Goal: Information Seeking & Learning: Learn about a topic

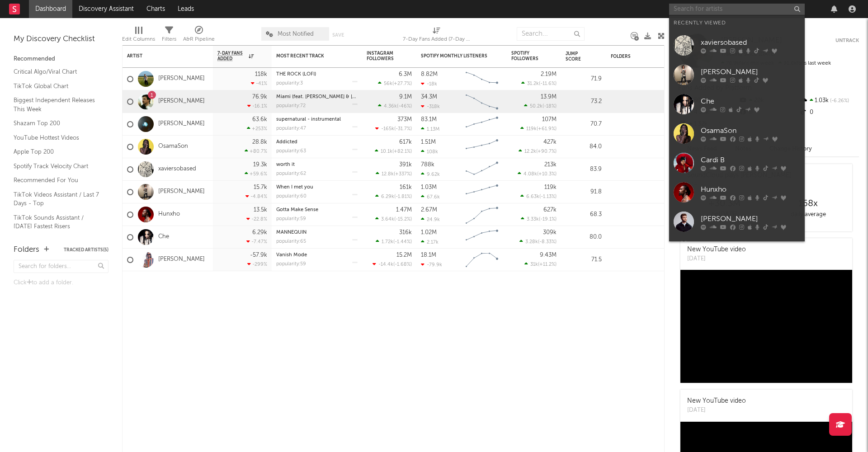
click at [752, 11] on input "text" at bounding box center [737, 9] width 136 height 11
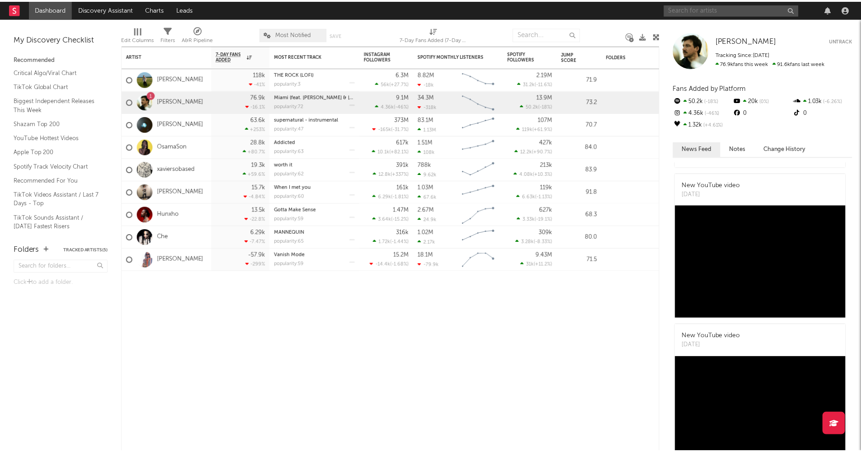
scroll to position [50, 0]
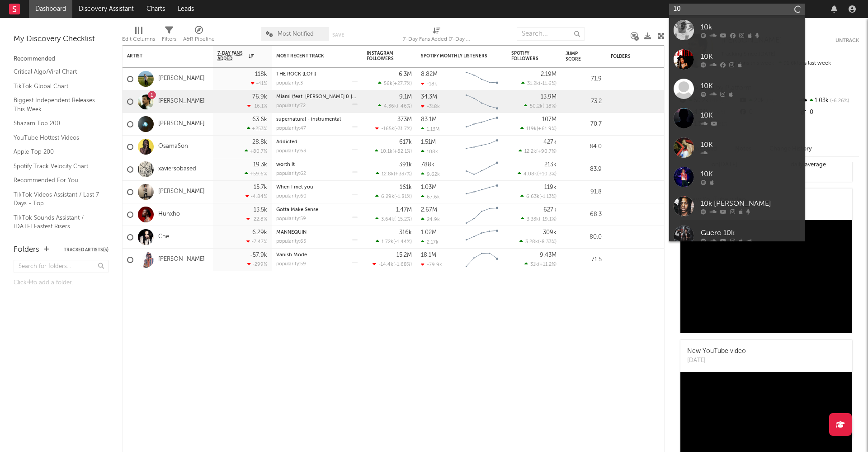
type input "1"
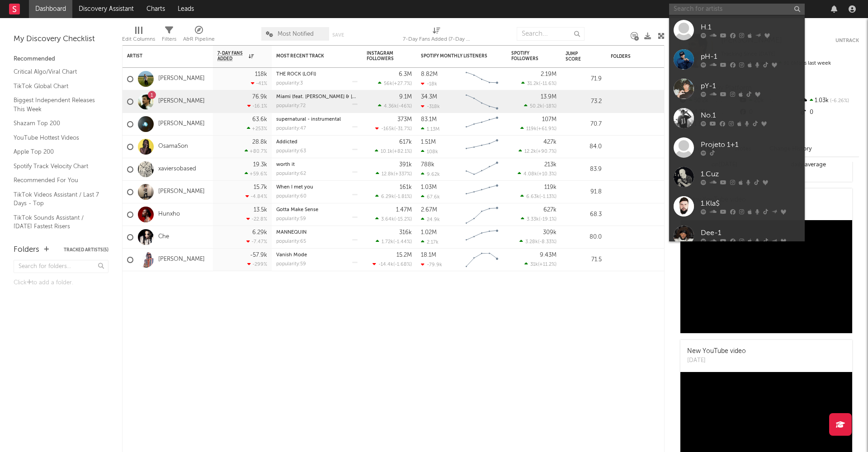
type input "h"
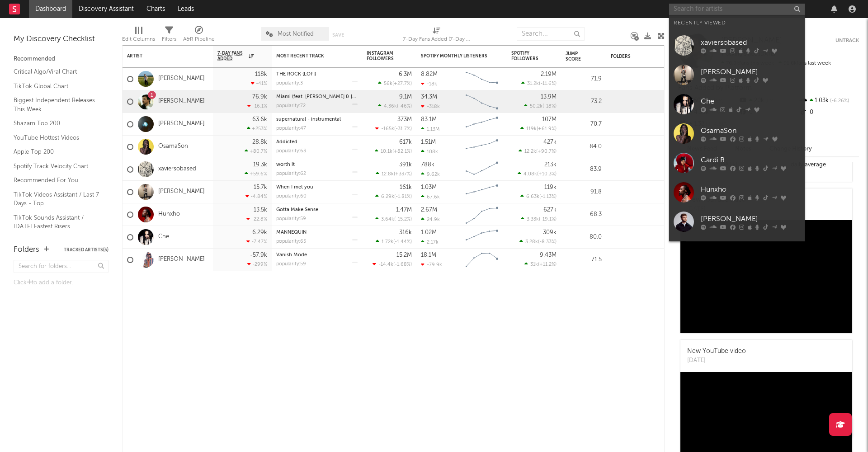
type input "f"
type input "c"
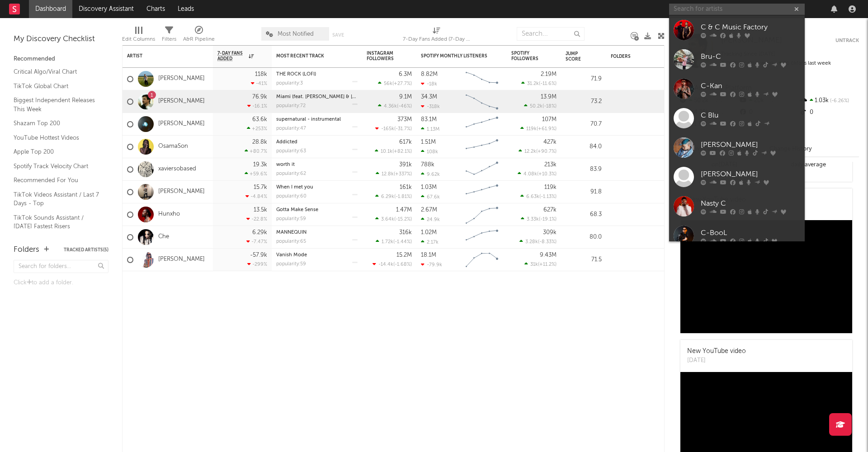
type input "e"
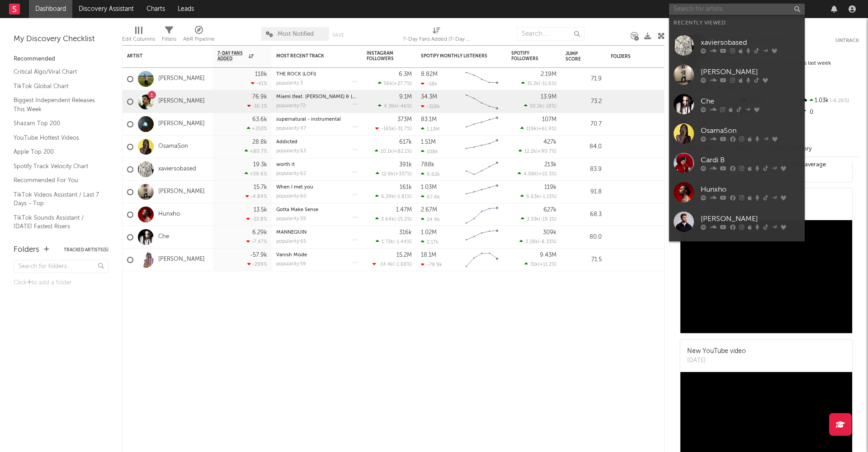
type input "e"
type input "p"
type input "q"
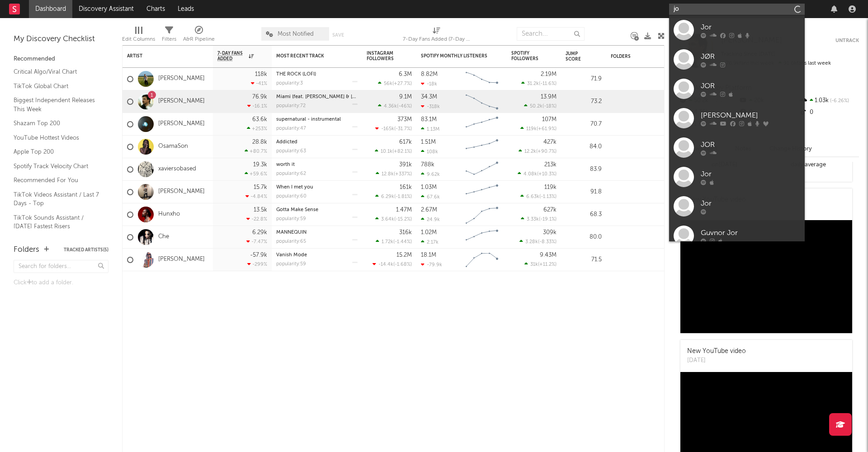
type input "j"
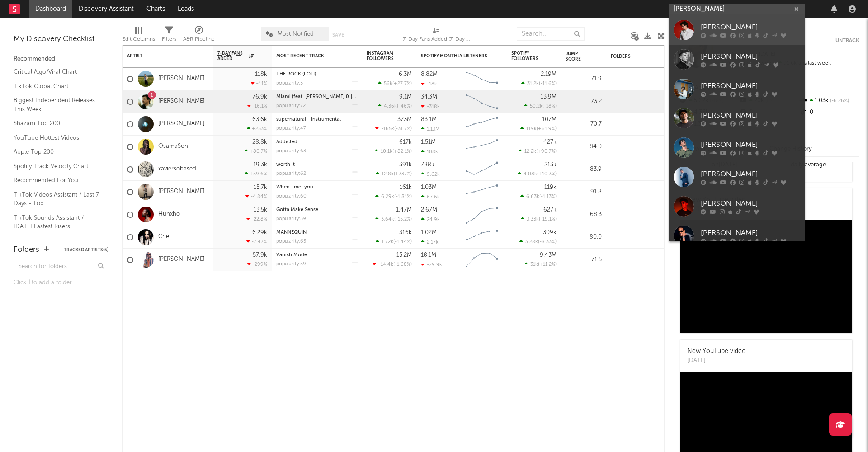
type input "[PERSON_NAME]"
click at [706, 25] on div "[PERSON_NAME]" at bounding box center [749, 27] width 99 height 11
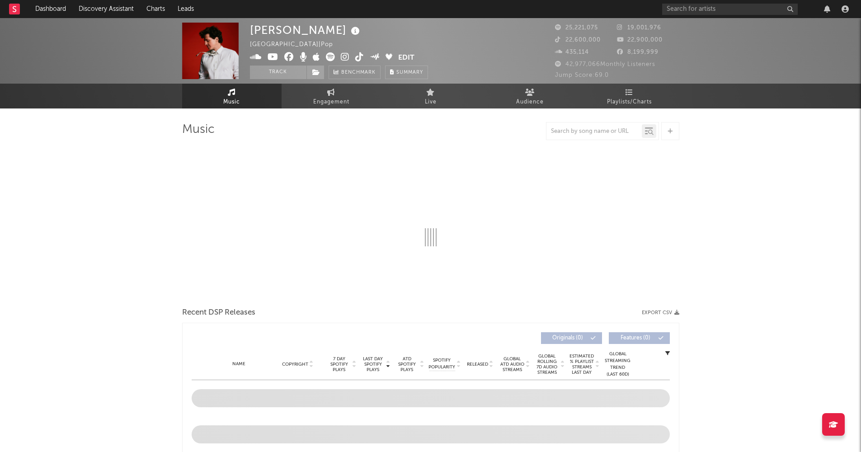
select select "6m"
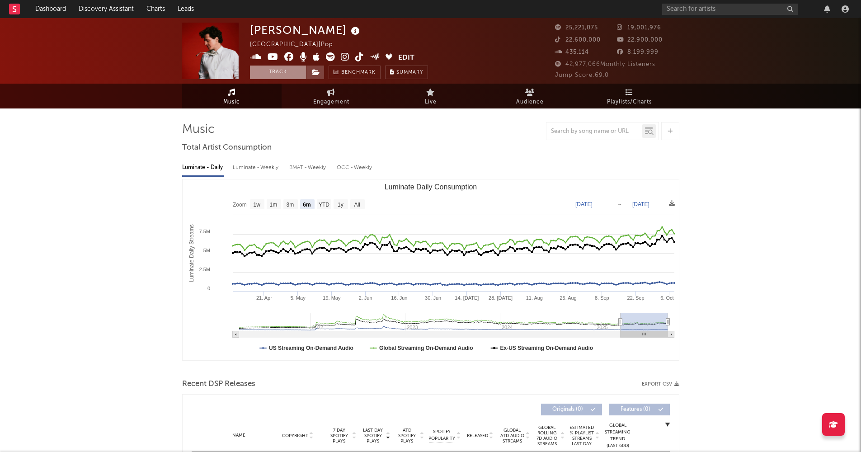
click at [264, 66] on button "Track" at bounding box center [278, 73] width 56 height 14
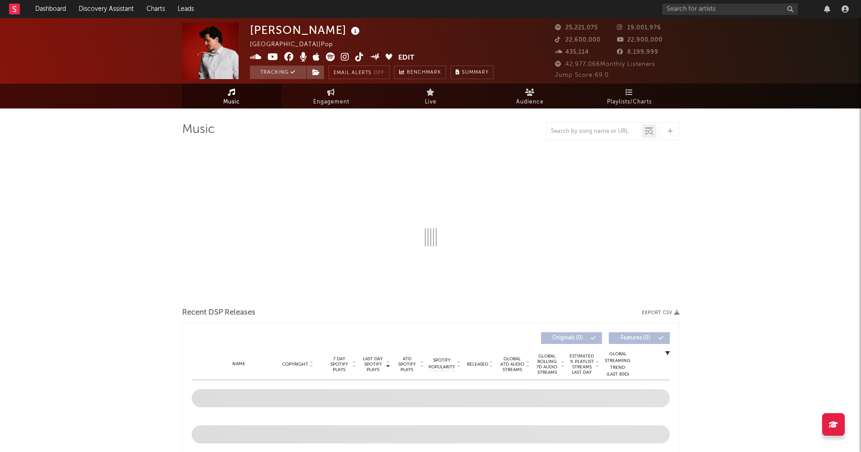
select select "6m"
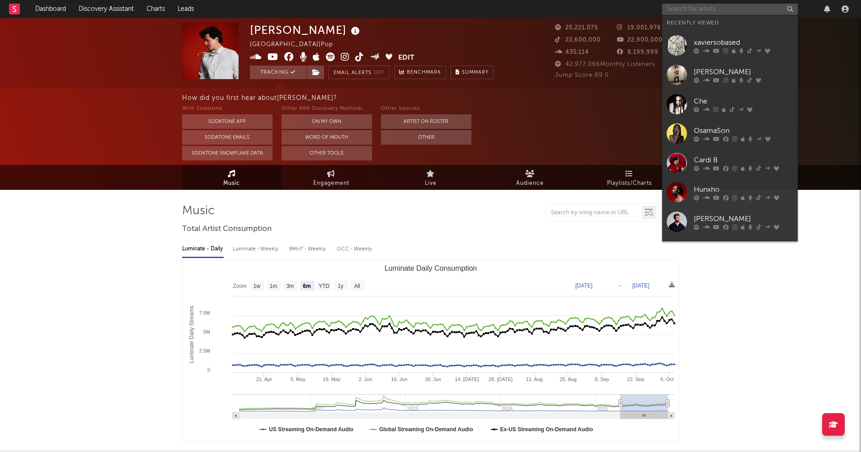
click at [740, 8] on input "text" at bounding box center [730, 9] width 136 height 11
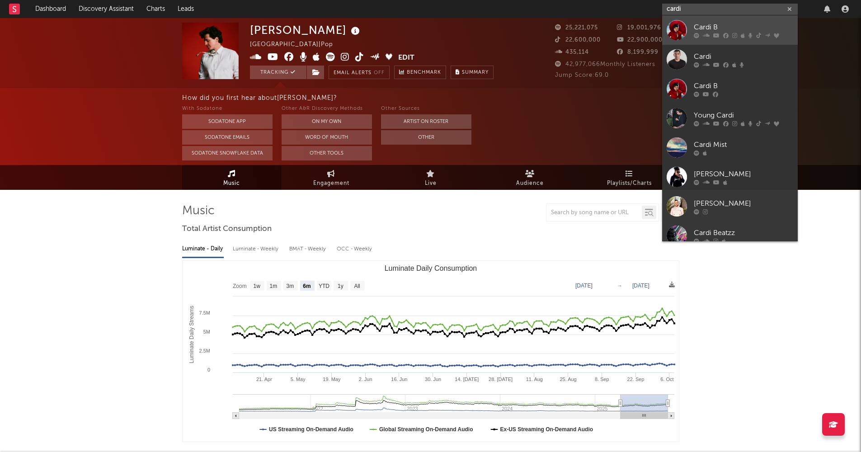
type input "cardi"
click at [708, 27] on div "Cardi B" at bounding box center [743, 27] width 99 height 11
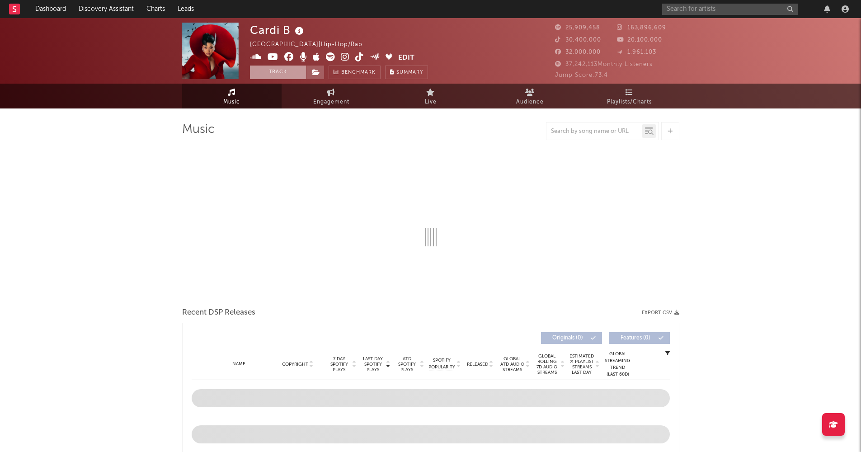
select select "6m"
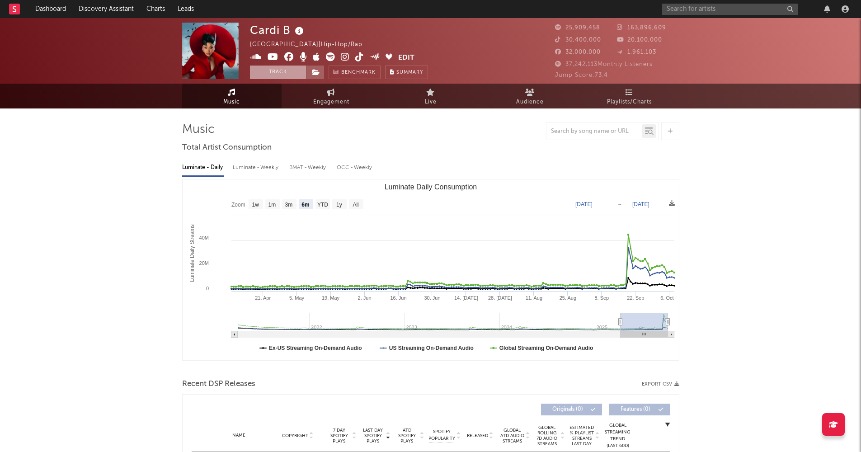
click at [270, 69] on button "Track" at bounding box center [278, 73] width 56 height 14
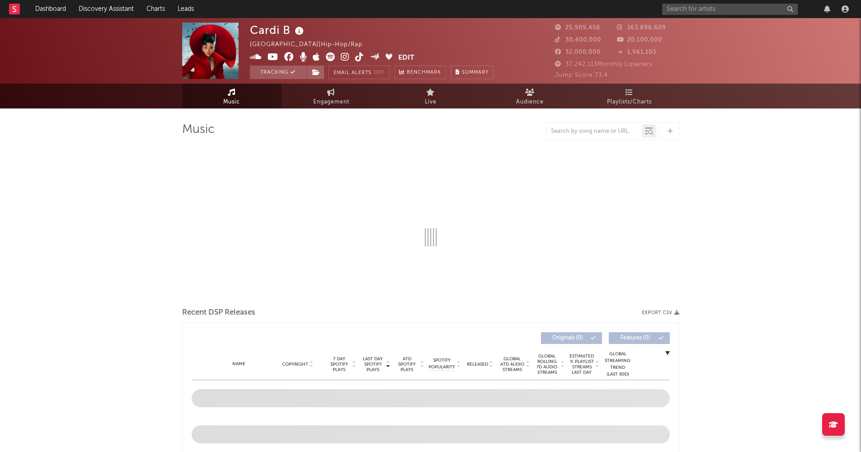
select select "6m"
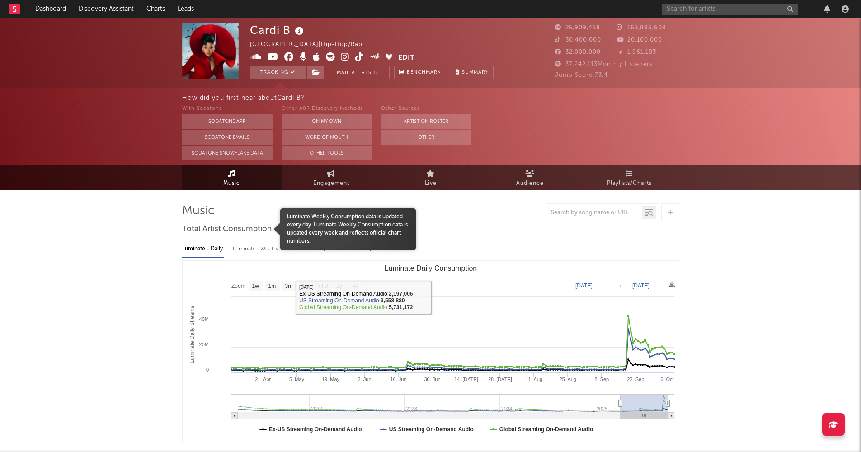
click at [232, 233] on span "Total Artist Consumption" at bounding box center [226, 229] width 89 height 11
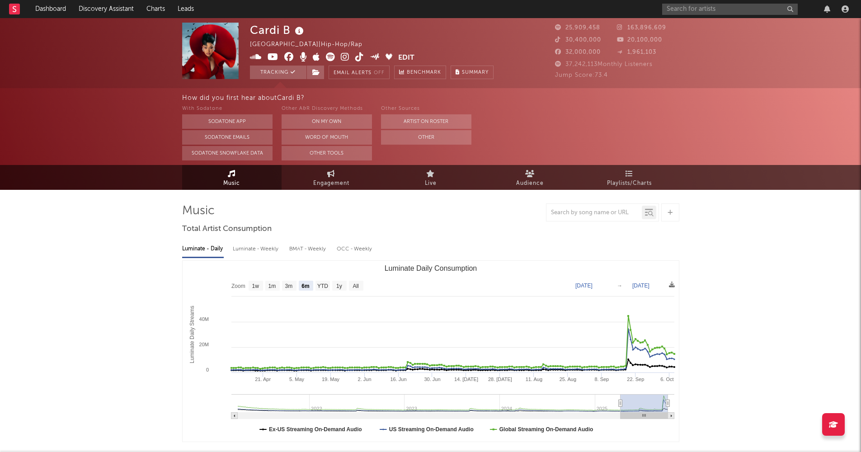
click at [250, 250] on div "Luminate - Weekly" at bounding box center [256, 248] width 47 height 15
select select "6m"
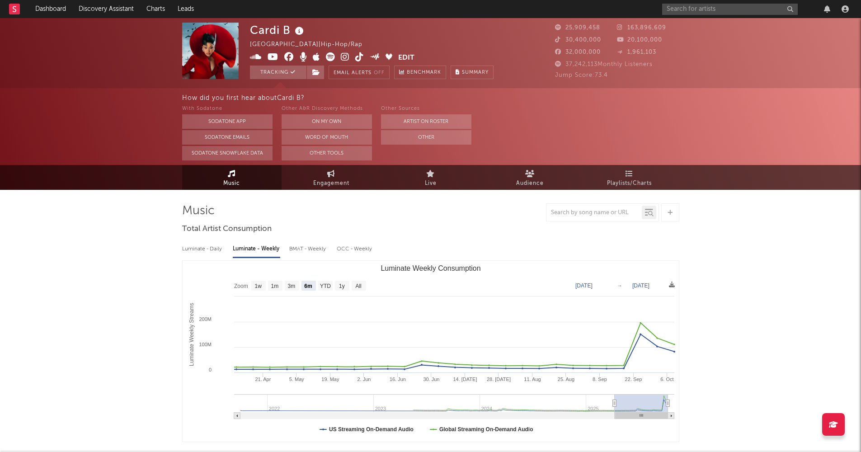
click at [219, 253] on div "Luminate - Daily" at bounding box center [203, 248] width 42 height 15
select select "6m"
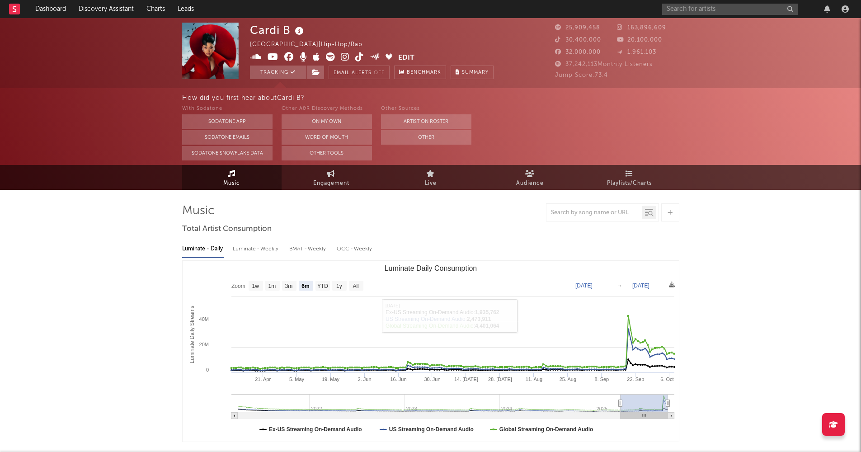
click at [248, 250] on div "Luminate - Weekly" at bounding box center [256, 248] width 47 height 15
select select "6m"
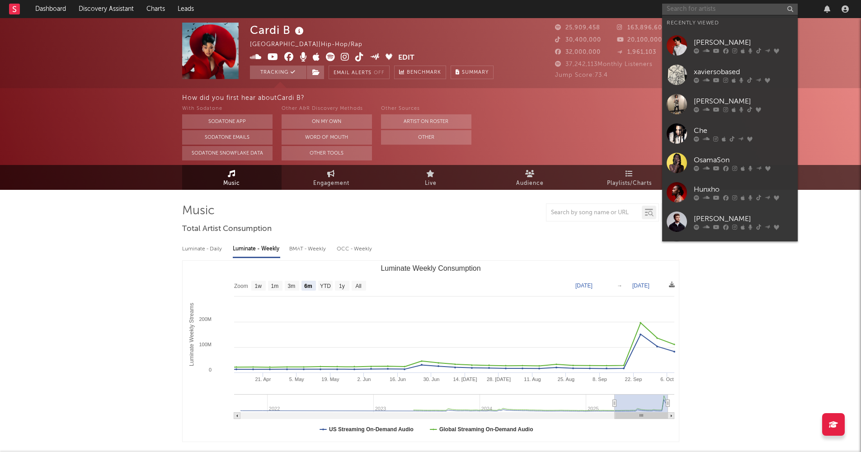
click at [737, 5] on input "text" at bounding box center [730, 9] width 136 height 11
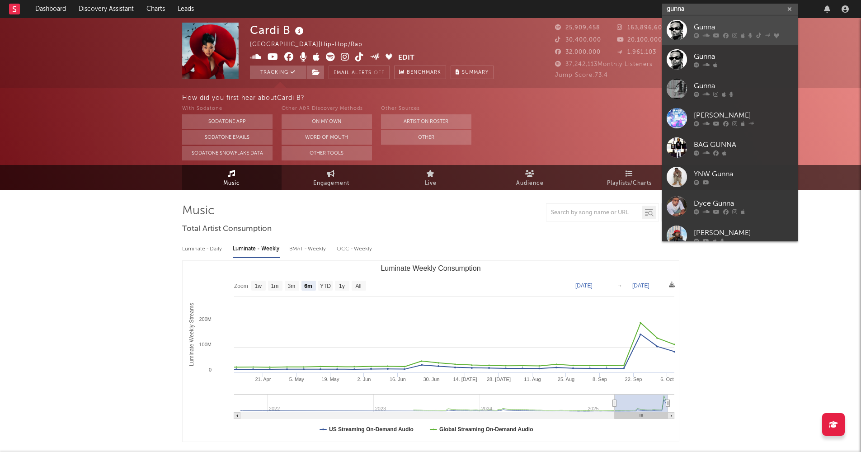
type input "gunna"
click at [708, 23] on div "Gunna" at bounding box center [743, 27] width 99 height 11
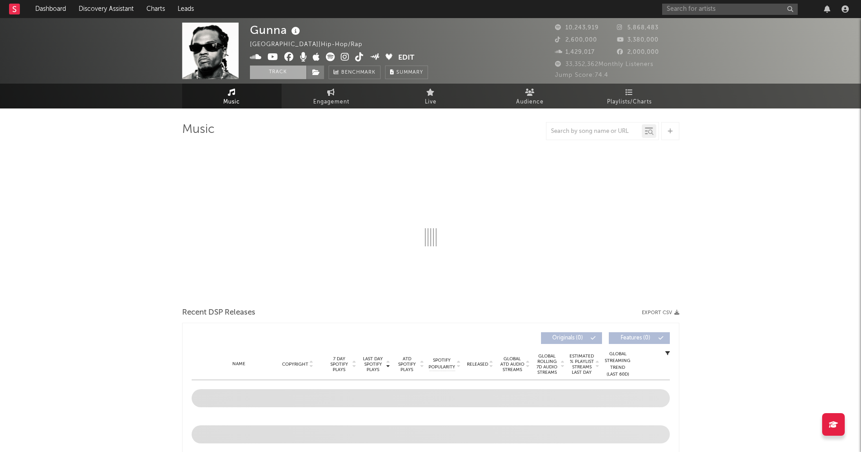
click at [278, 70] on button "Track" at bounding box center [278, 73] width 56 height 14
select select "6m"
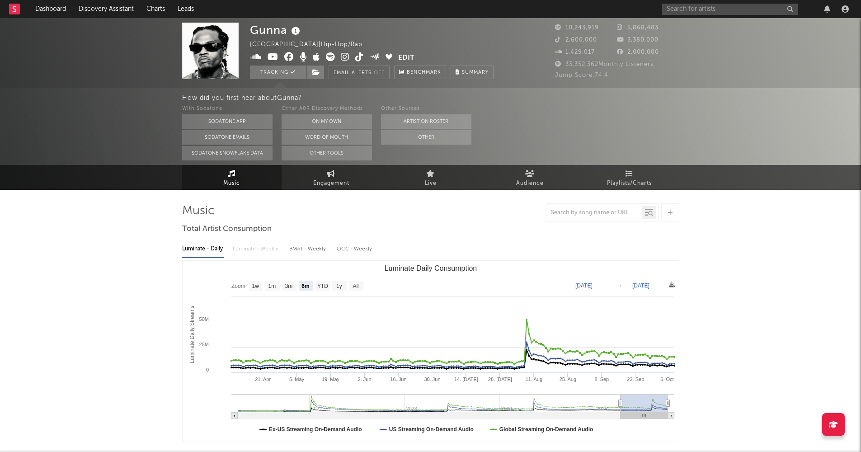
click at [256, 250] on div "Luminate - Daily Luminate - Weekly BMAT - Weekly OCC - Weekly" at bounding box center [430, 248] width 497 height 15
click at [266, 247] on div "Luminate - Daily Luminate - Weekly BMAT - Weekly OCC - Weekly" at bounding box center [430, 248] width 497 height 15
click at [266, 248] on div "Luminate - Daily Luminate - Weekly BMAT - Weekly OCC - Weekly" at bounding box center [430, 248] width 497 height 15
click at [255, 250] on div "Luminate - Daily Luminate - Weekly BMAT - Weekly OCC - Weekly" at bounding box center [430, 248] width 497 height 15
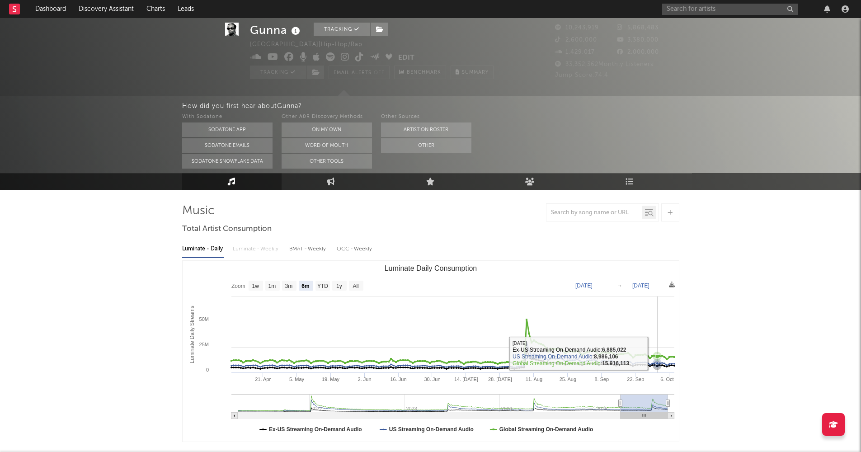
drag, startPoint x: 649, startPoint y: 279, endPoint x: 657, endPoint y: 289, distance: 13.1
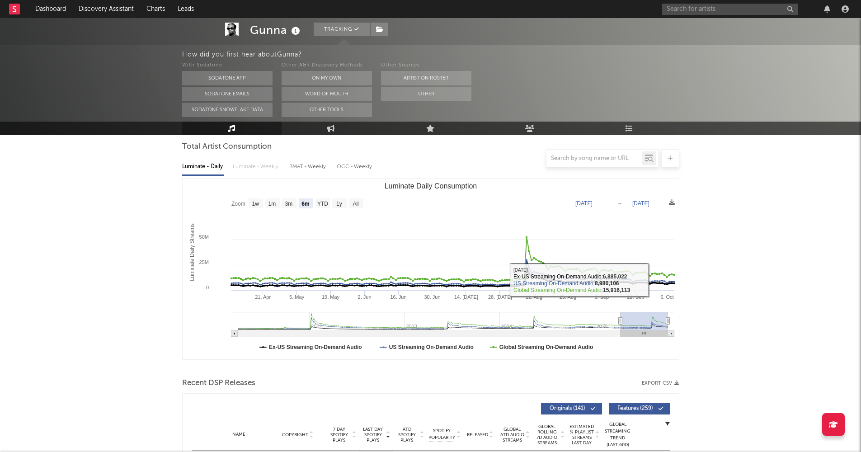
scroll to position [69, 0]
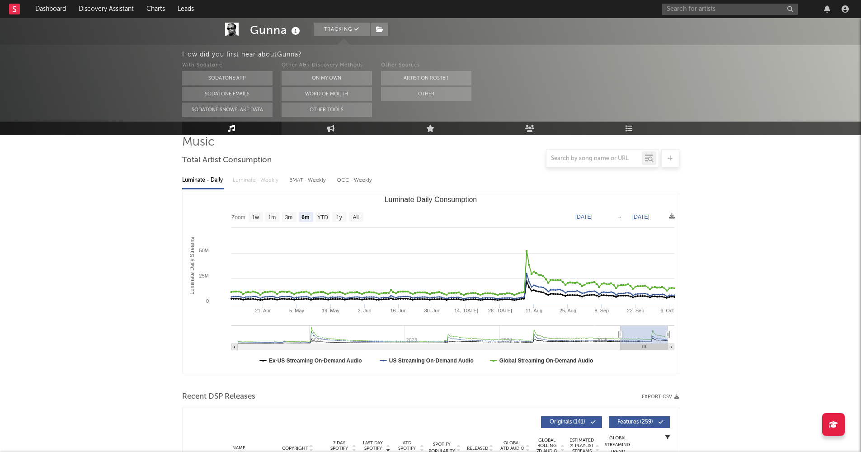
click at [674, 290] on rect "Luminate Daily Consumption" at bounding box center [431, 282] width 496 height 181
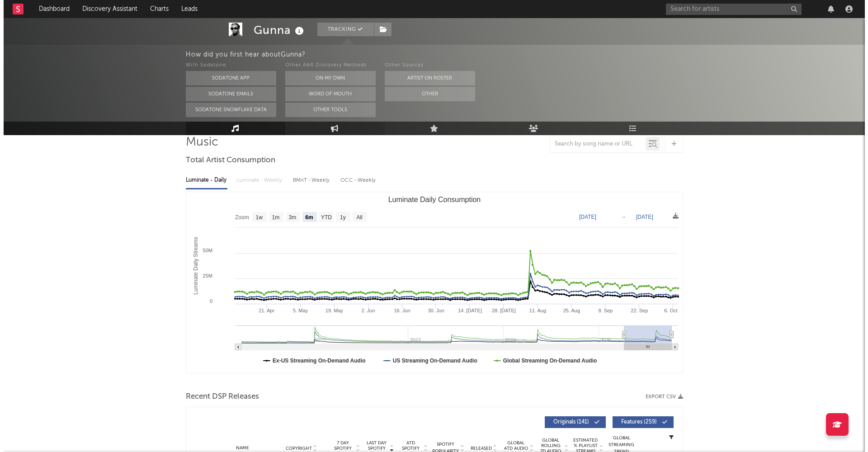
scroll to position [0, 0]
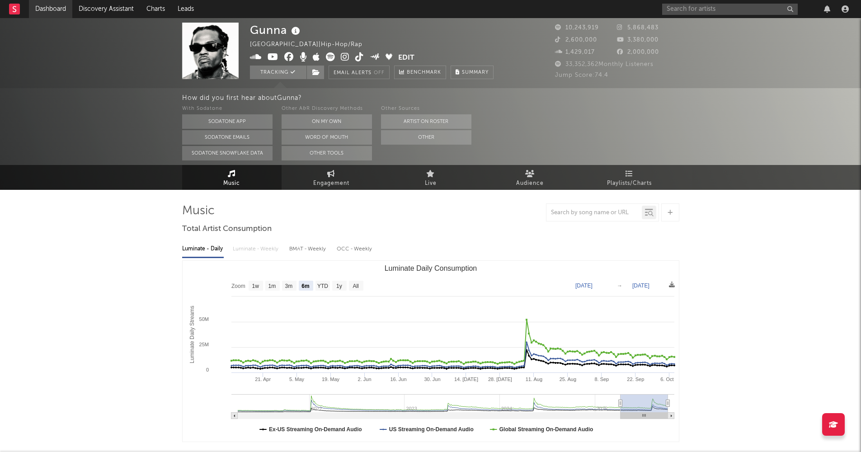
click at [58, 13] on link "Dashboard" at bounding box center [50, 9] width 43 height 18
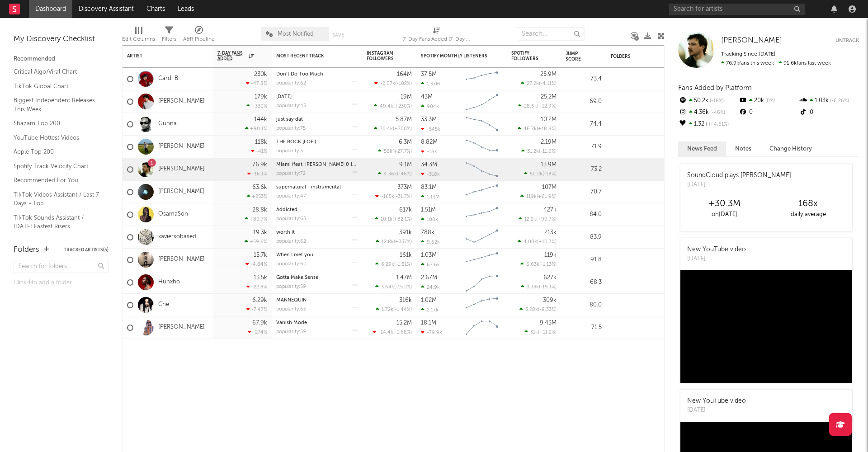
click at [193, 34] on div "A&R Pipeline" at bounding box center [199, 36] width 32 height 26
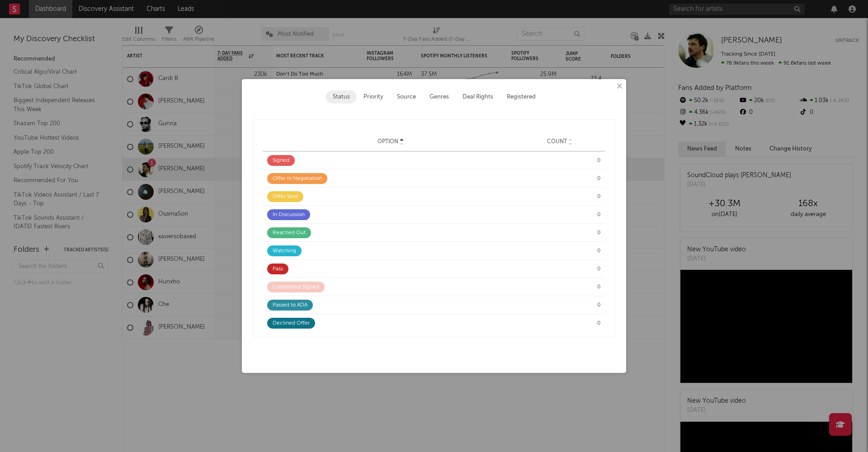
click at [377, 96] on button "Priority" at bounding box center [373, 96] width 33 height 13
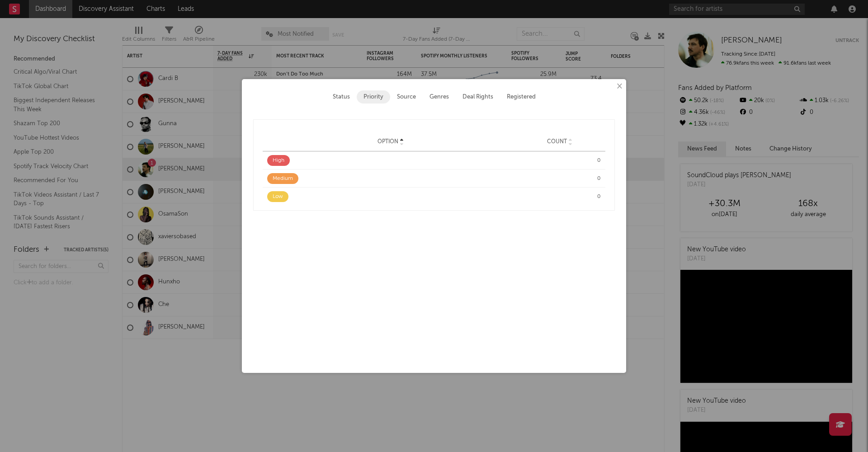
click at [621, 84] on button "×" at bounding box center [619, 86] width 10 height 10
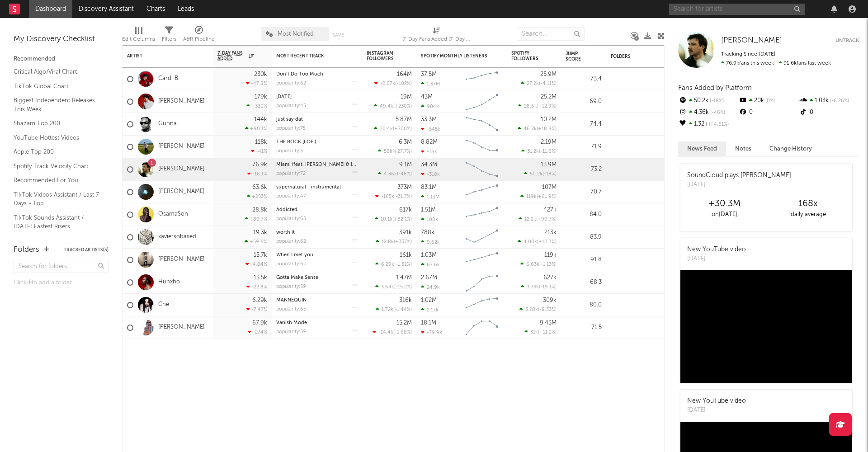
click at [716, 6] on input "text" at bounding box center [737, 9] width 136 height 11
click at [721, 10] on input "text" at bounding box center [737, 9] width 136 height 11
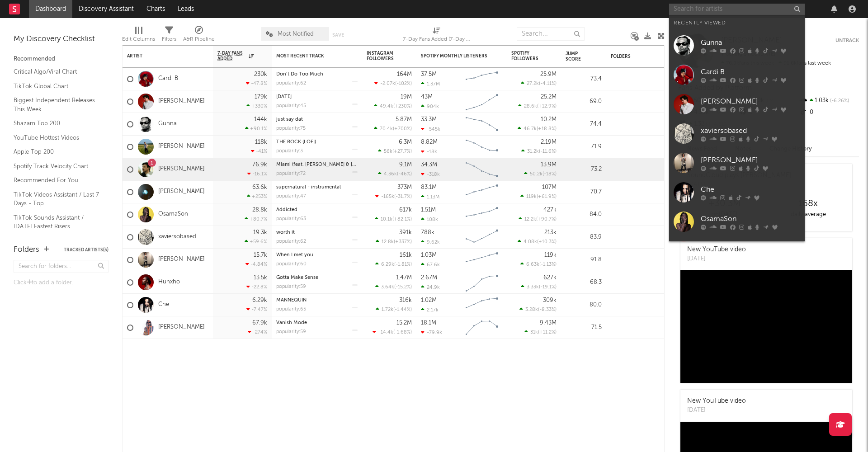
click at [715, 8] on input "text" at bounding box center [737, 9] width 136 height 11
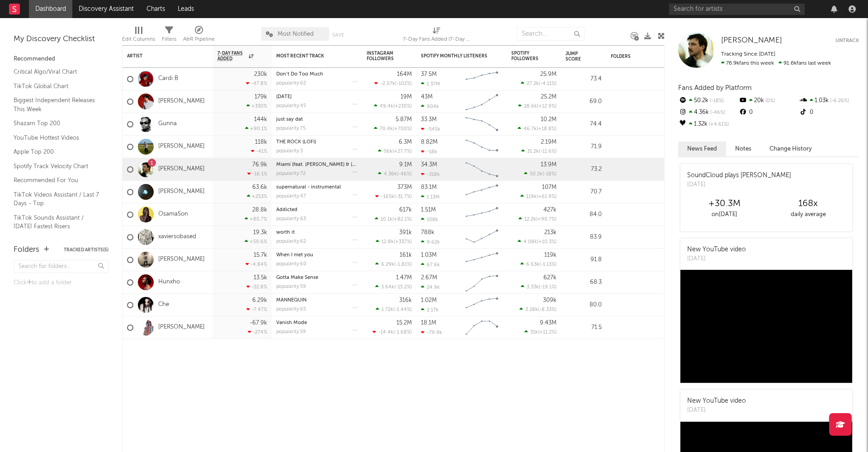
click at [598, 14] on nav "Dashboard Discovery Assistant Charts Leads" at bounding box center [434, 9] width 868 height 18
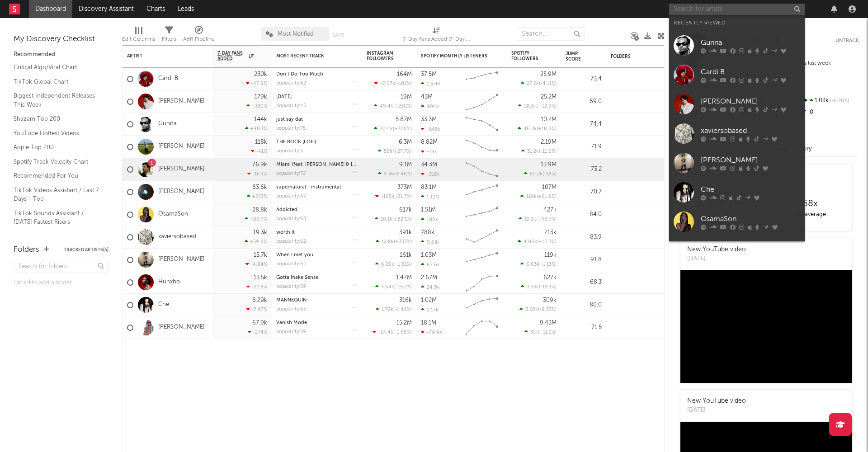
click at [686, 5] on input "text" at bounding box center [737, 9] width 136 height 11
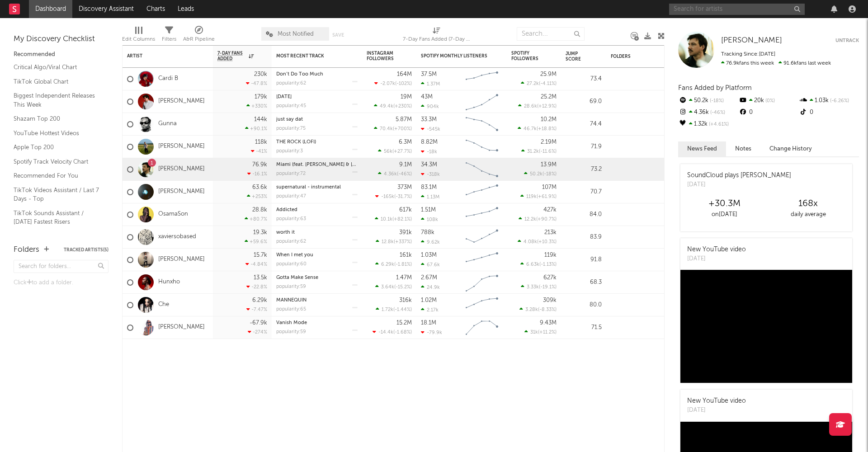
click at [747, 8] on input "text" at bounding box center [737, 9] width 136 height 11
click at [708, 13] on input "text" at bounding box center [737, 9] width 136 height 11
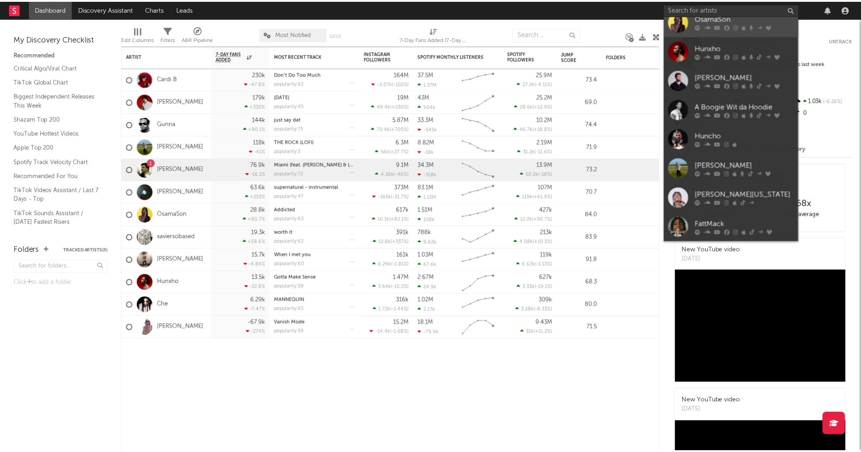
scroll to position [0, 0]
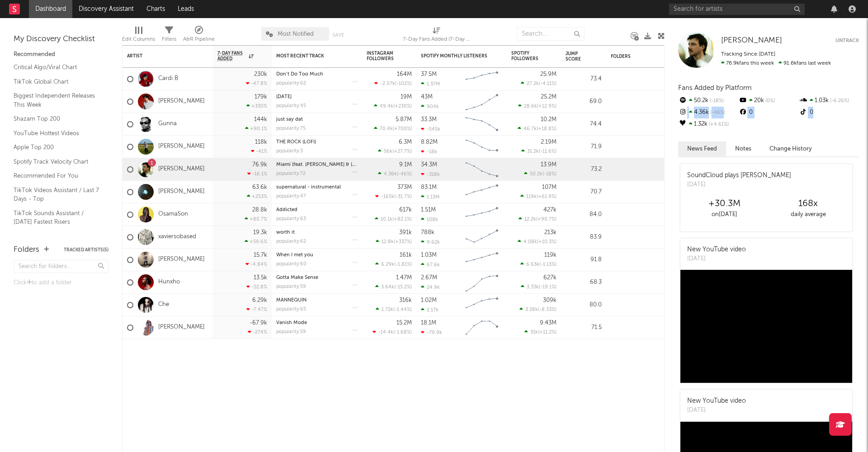
click at [859, 108] on div "[PERSON_NAME] [PERSON_NAME] Untrack Tracking Since: [DATE] 76.9k fans this week…" at bounding box center [765, 235] width 203 height 434
click at [805, 136] on div "[PERSON_NAME] [PERSON_NAME] Untrack Tracking Since: [DATE] 76.9k fans this week…" at bounding box center [765, 235] width 203 height 434
click at [43, 96] on link "Biggest Independent Releases This Week" at bounding box center [57, 100] width 86 height 19
click at [746, 7] on input "text" at bounding box center [737, 9] width 136 height 11
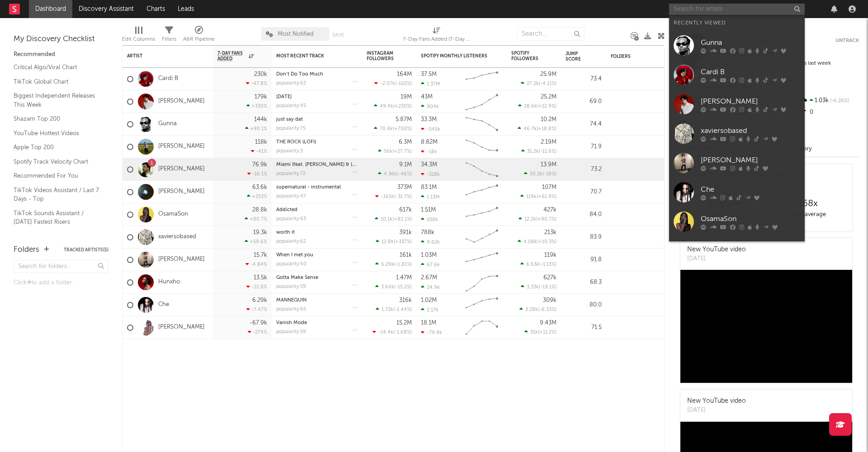
type input "b"
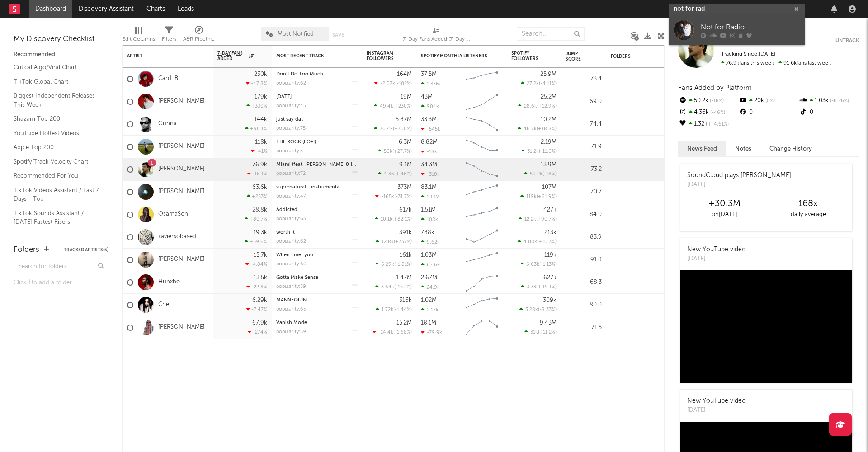
type input "not for rad"
click at [689, 23] on div at bounding box center [683, 30] width 20 height 20
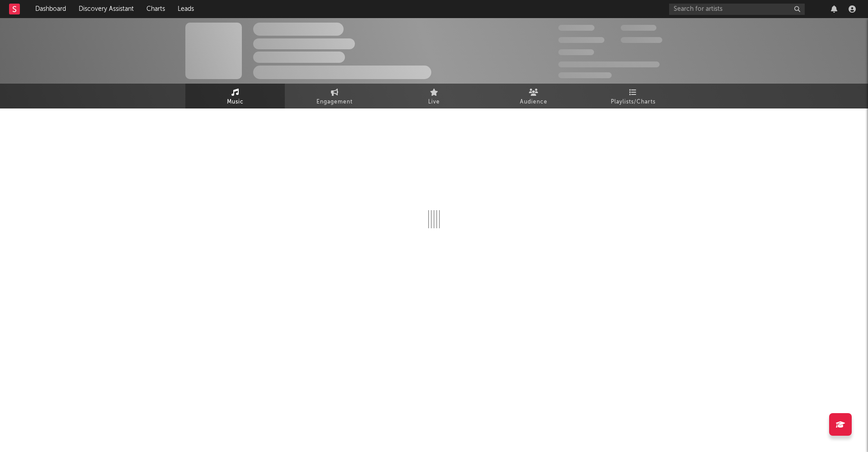
select select "1w"
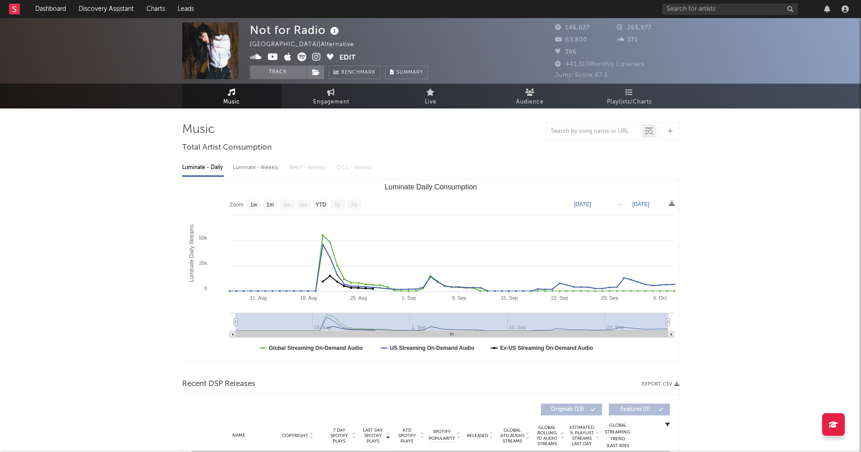
click at [271, 168] on div "Luminate - Weekly" at bounding box center [256, 167] width 47 height 15
select select "1w"
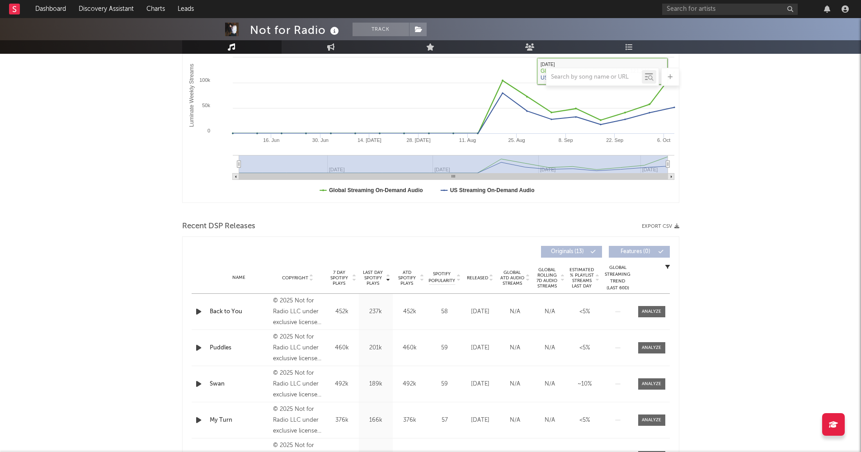
drag, startPoint x: 678, startPoint y: 273, endPoint x: 685, endPoint y: 290, distance: 18.0
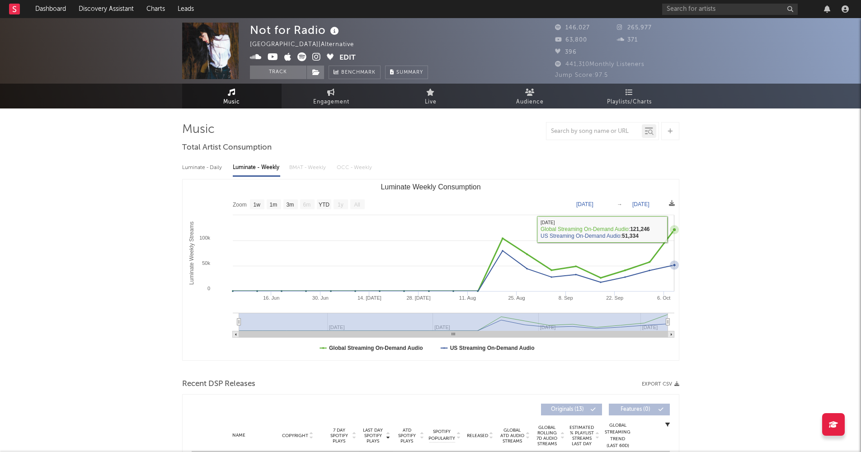
click at [674, 228] on icon "Luminate Weekly Consumption" at bounding box center [674, 230] width 4 height 4
click at [329, 95] on icon at bounding box center [331, 92] width 8 height 7
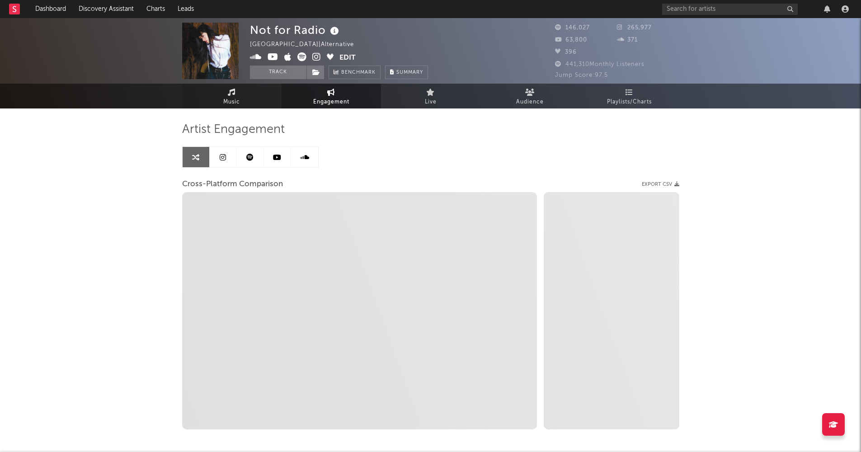
select select "1w"
click at [248, 91] on link "Music" at bounding box center [231, 96] width 99 height 25
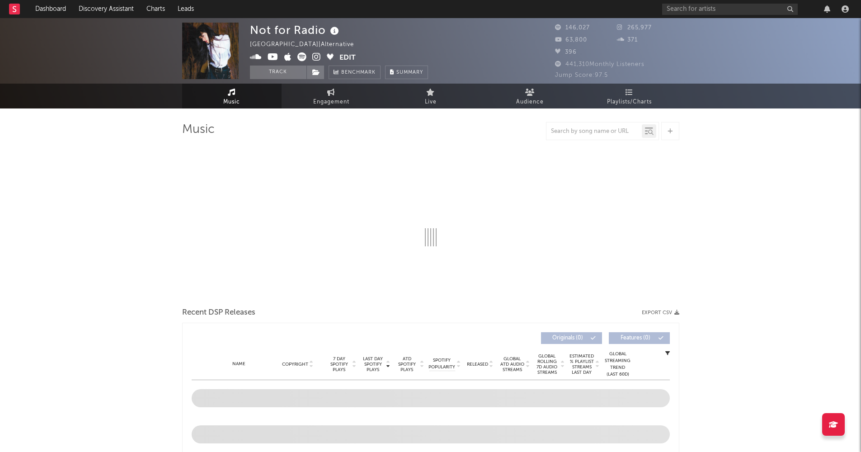
select select "1w"
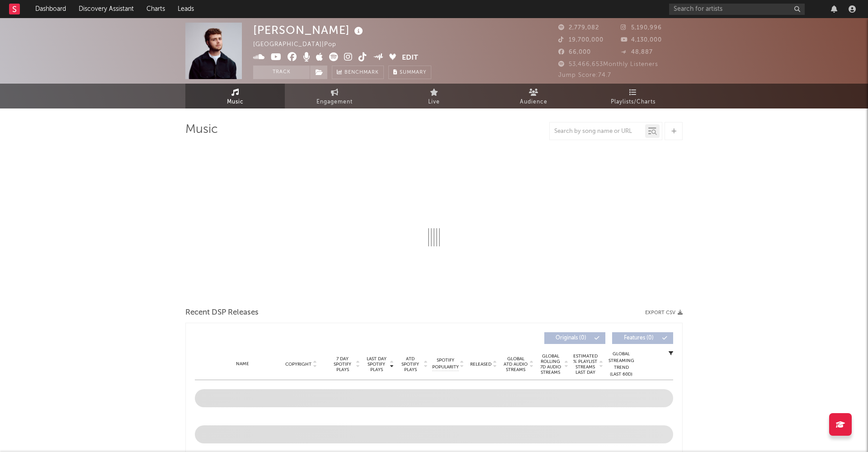
select select "6m"
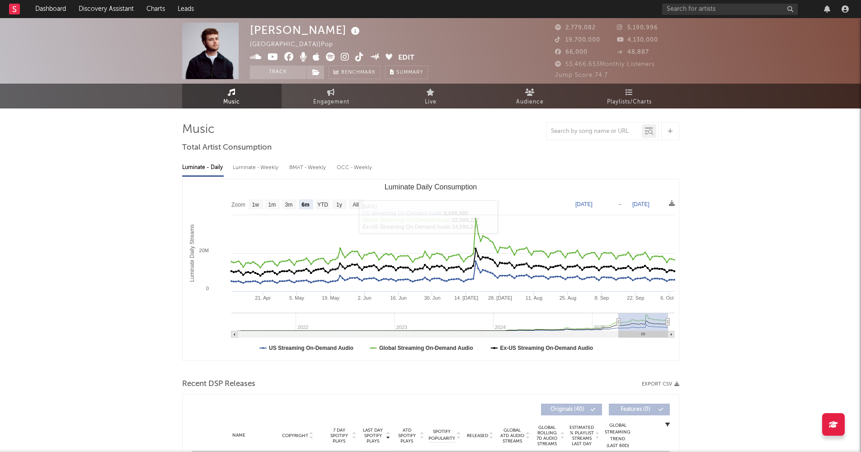
click at [249, 167] on div "Luminate - Weekly" at bounding box center [256, 167] width 47 height 15
select select "6m"
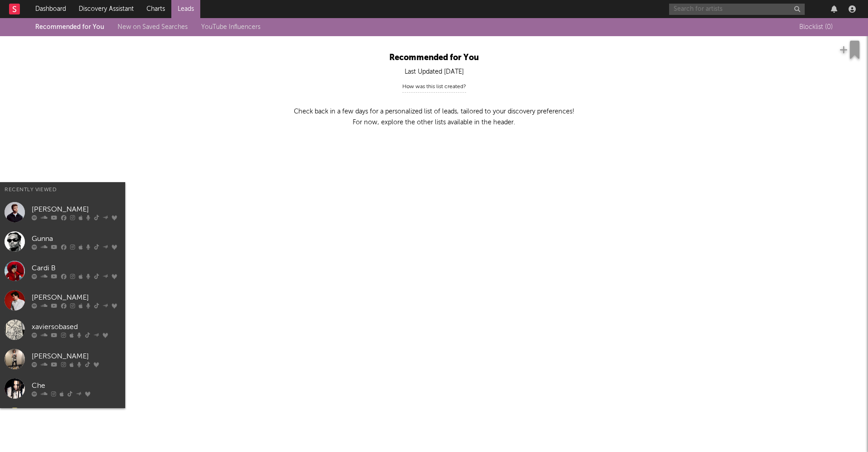
click at [711, 13] on input "text" at bounding box center [737, 9] width 136 height 11
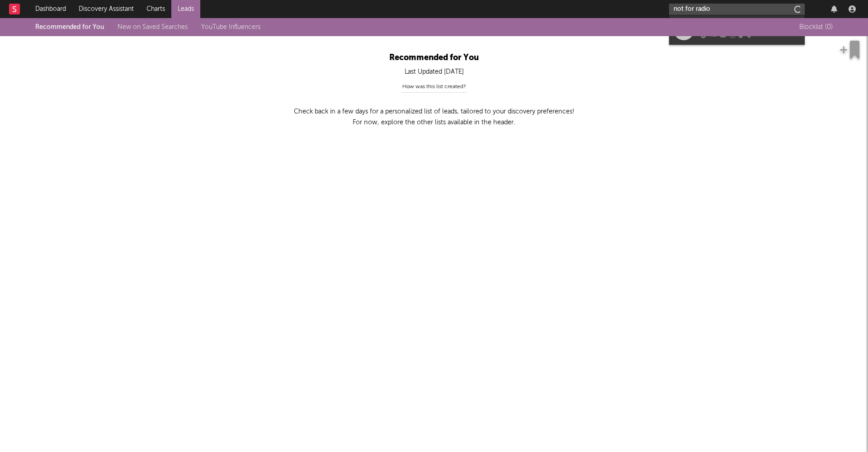
type input "not for radio"
click at [731, 5] on input "not for radio" at bounding box center [737, 9] width 136 height 11
click at [727, 9] on input "not for radio" at bounding box center [737, 9] width 136 height 11
click at [714, 5] on input "not for radio" at bounding box center [737, 9] width 136 height 11
click at [715, 8] on input "not for radio" at bounding box center [737, 9] width 136 height 11
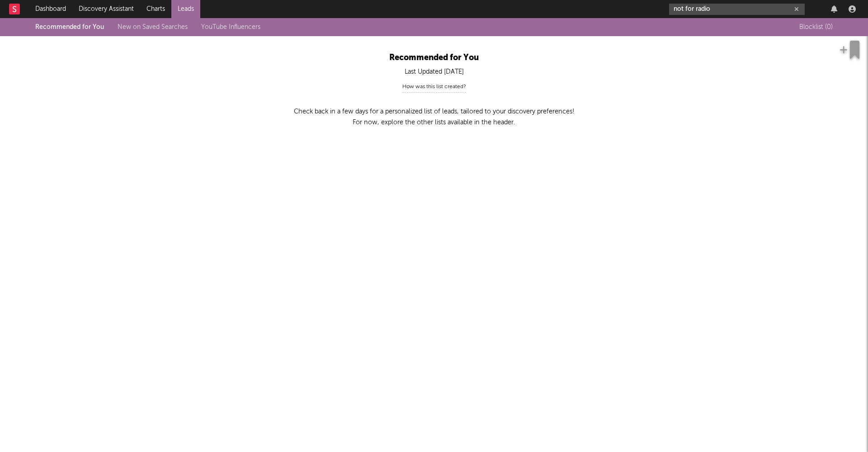
click at [720, 7] on input "not for radio" at bounding box center [737, 9] width 136 height 11
click at [718, 5] on input "not for radio" at bounding box center [737, 9] width 136 height 11
